Goal: Find specific page/section: Find specific page/section

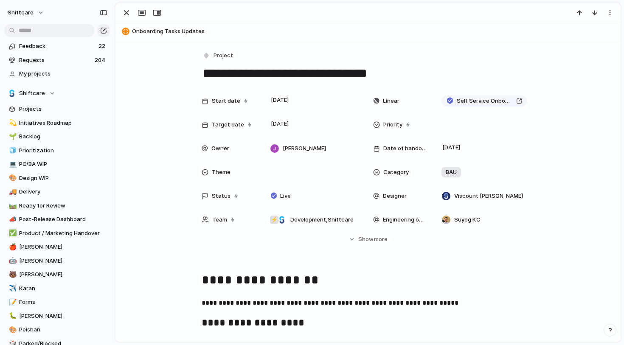
scroll to position [193, 0]
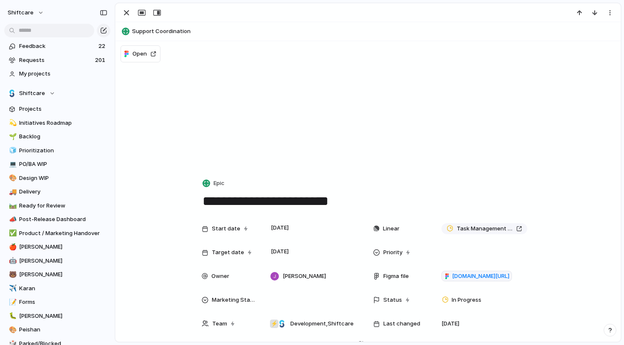
scroll to position [1770, 0]
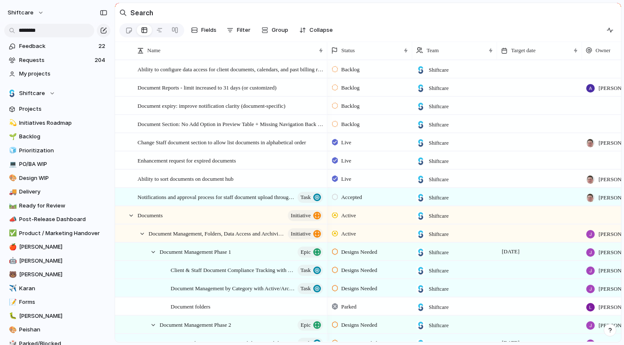
scroll to position [123, 0]
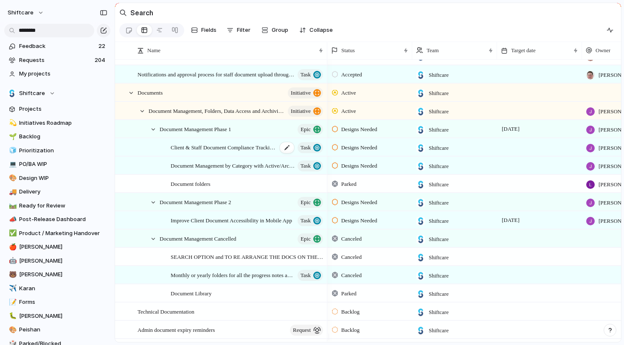
click at [230, 149] on span "Client & Staff Document Compliance Tracking with Expiry-Driven Tasks" at bounding box center [224, 147] width 107 height 10
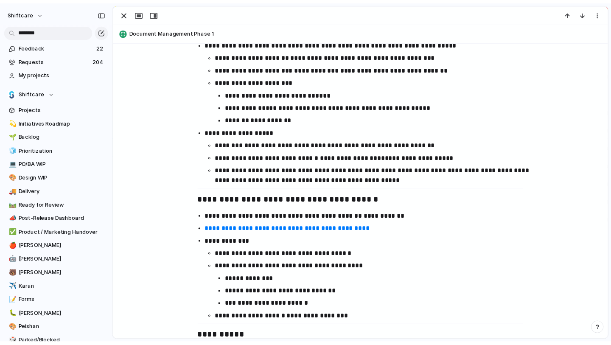
scroll to position [440, 0]
